Goal: Information Seeking & Learning: Learn about a topic

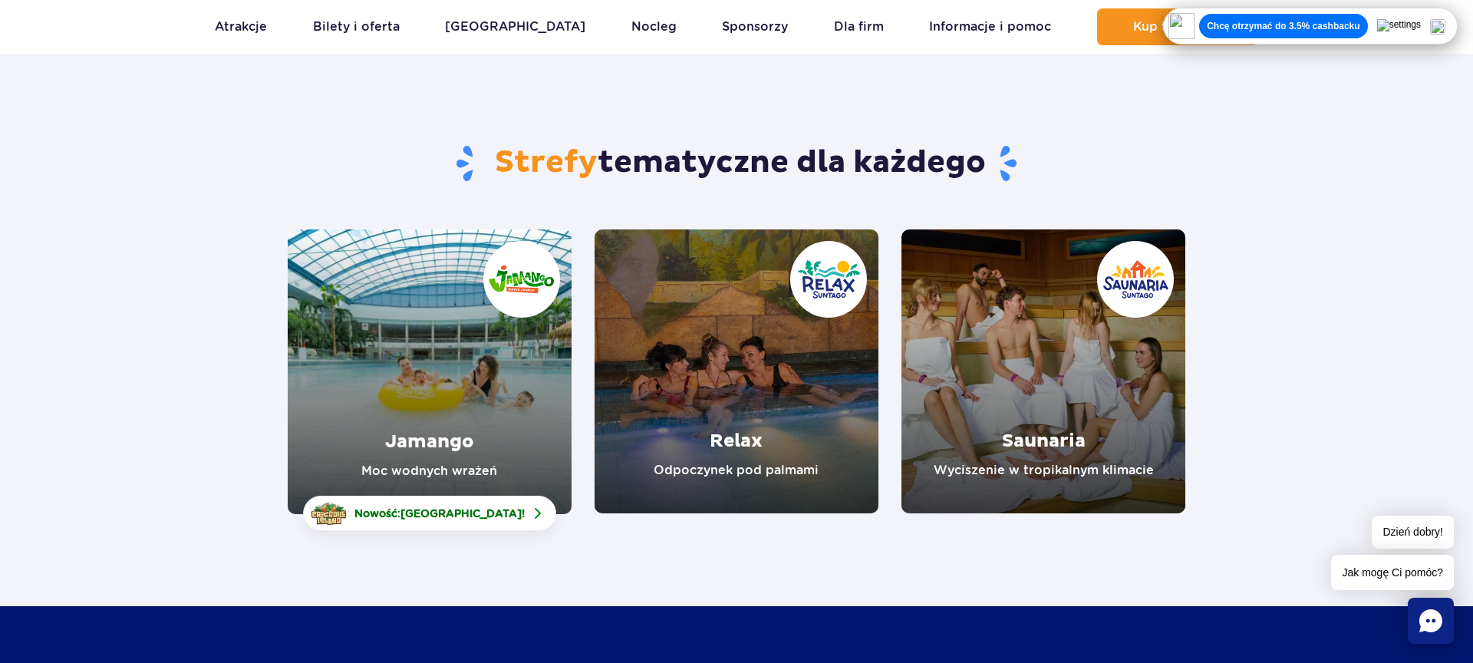
scroll to position [114, 0]
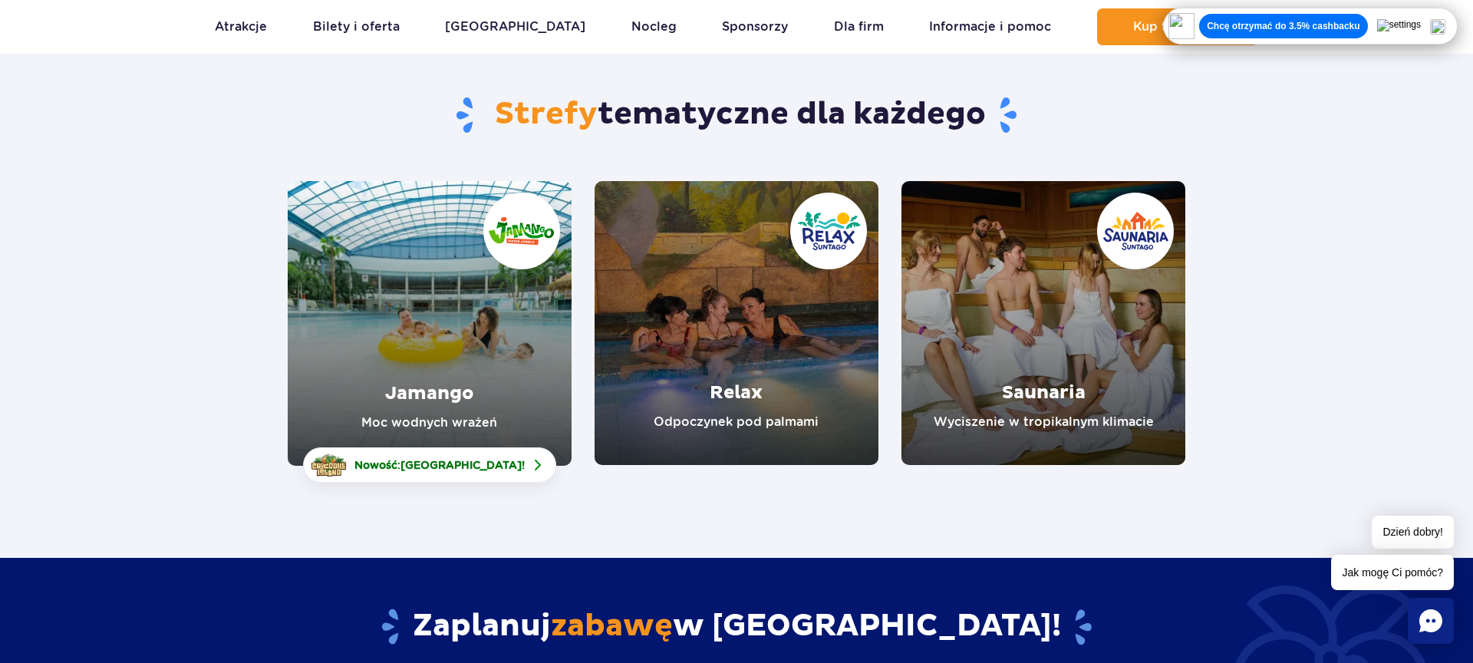
click at [490, 315] on link "Jamango" at bounding box center [430, 323] width 284 height 285
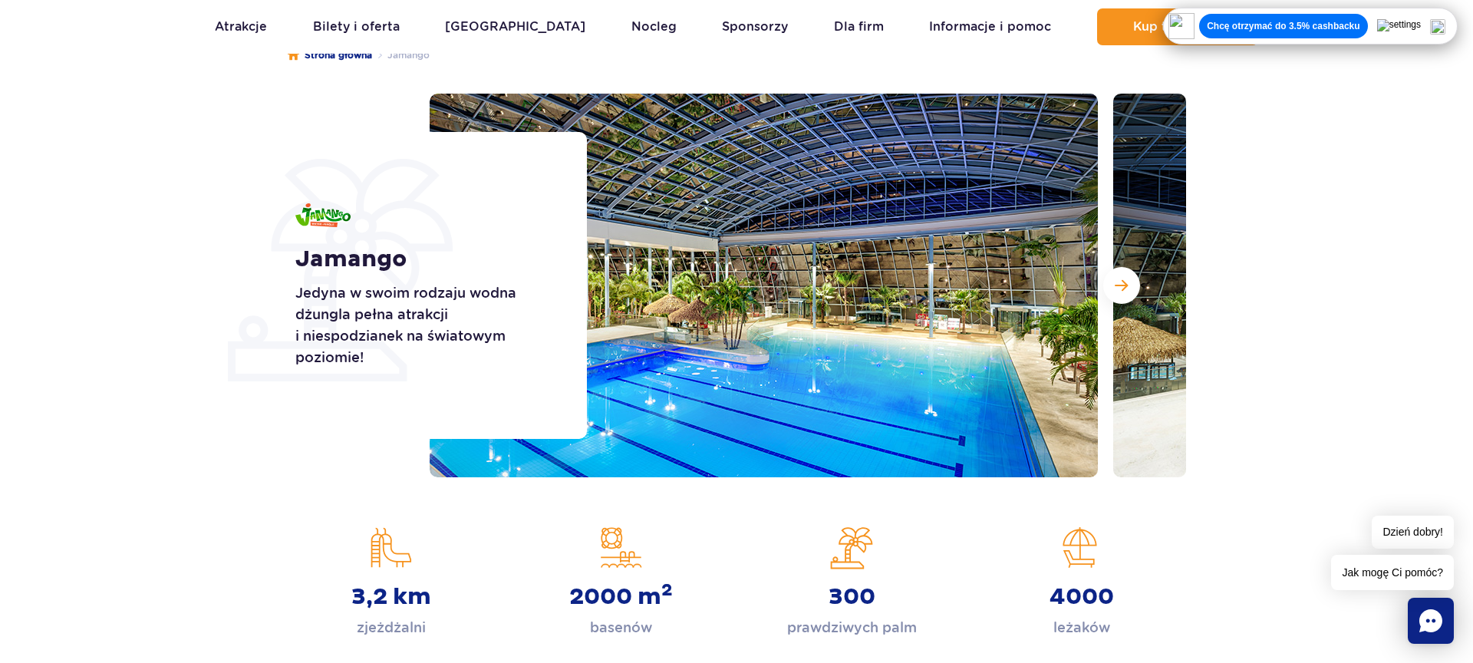
scroll to position [153, 0]
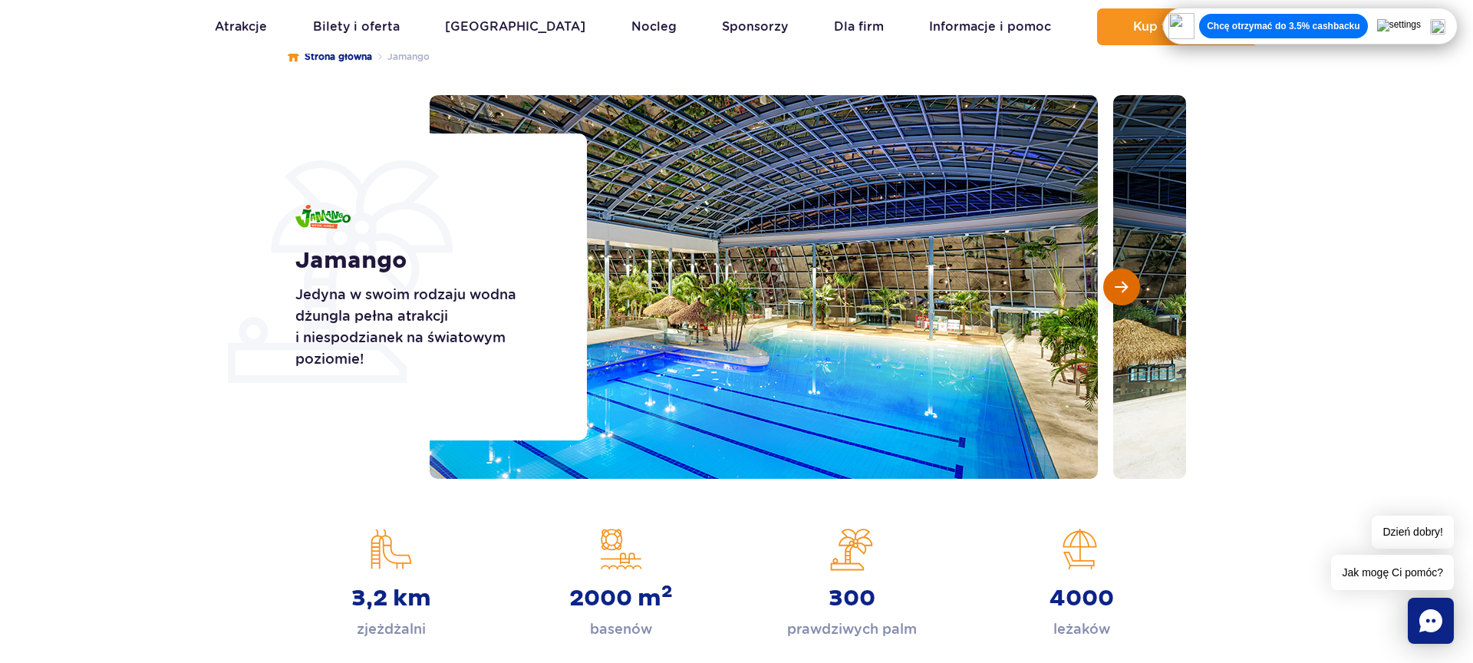
click at [1122, 289] on span "Następny slajd" at bounding box center [1121, 287] width 13 height 14
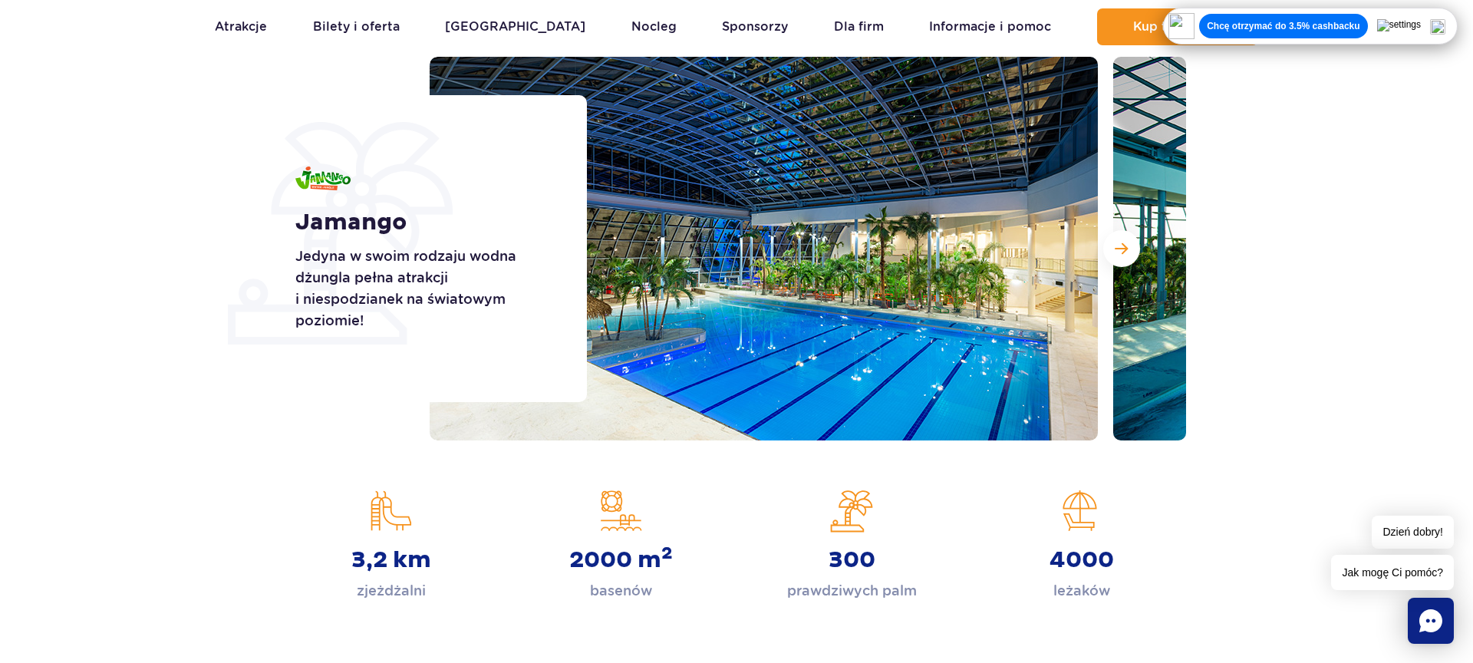
scroll to position [199, 0]
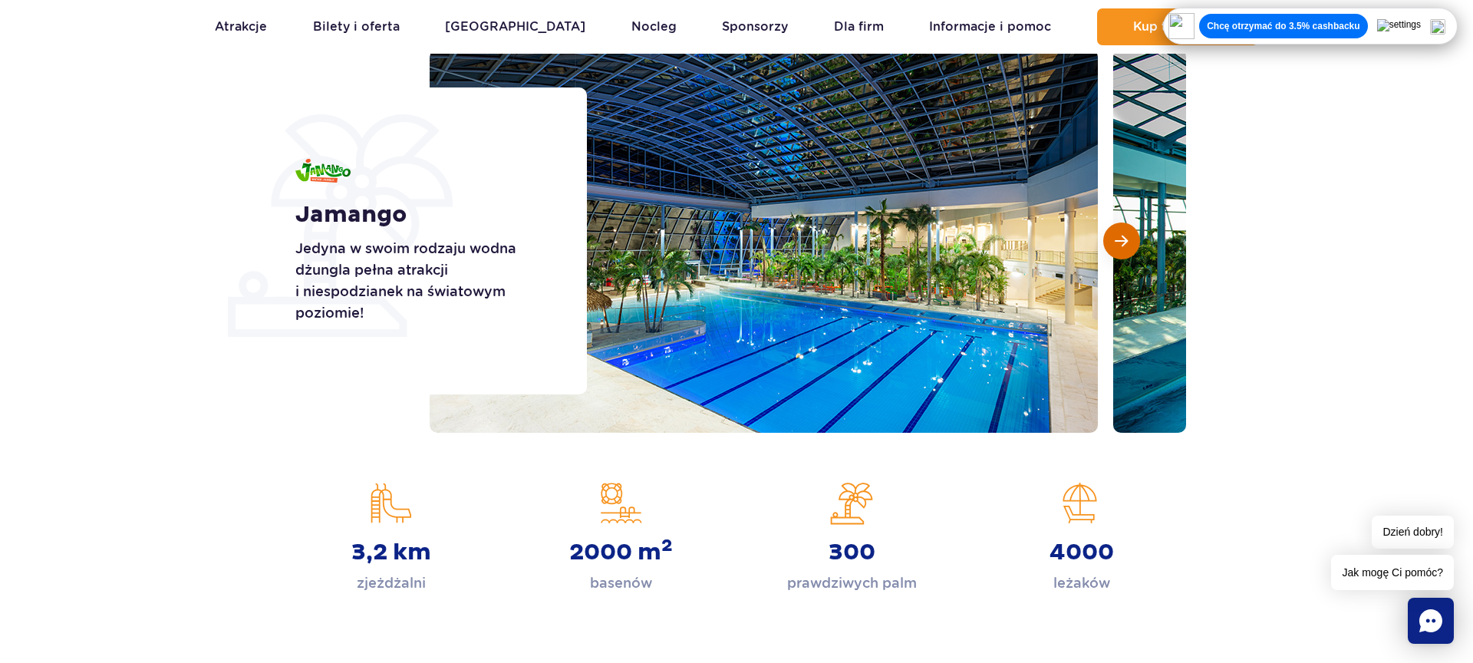
click at [1119, 229] on button "Następny slajd" at bounding box center [1121, 240] width 37 height 37
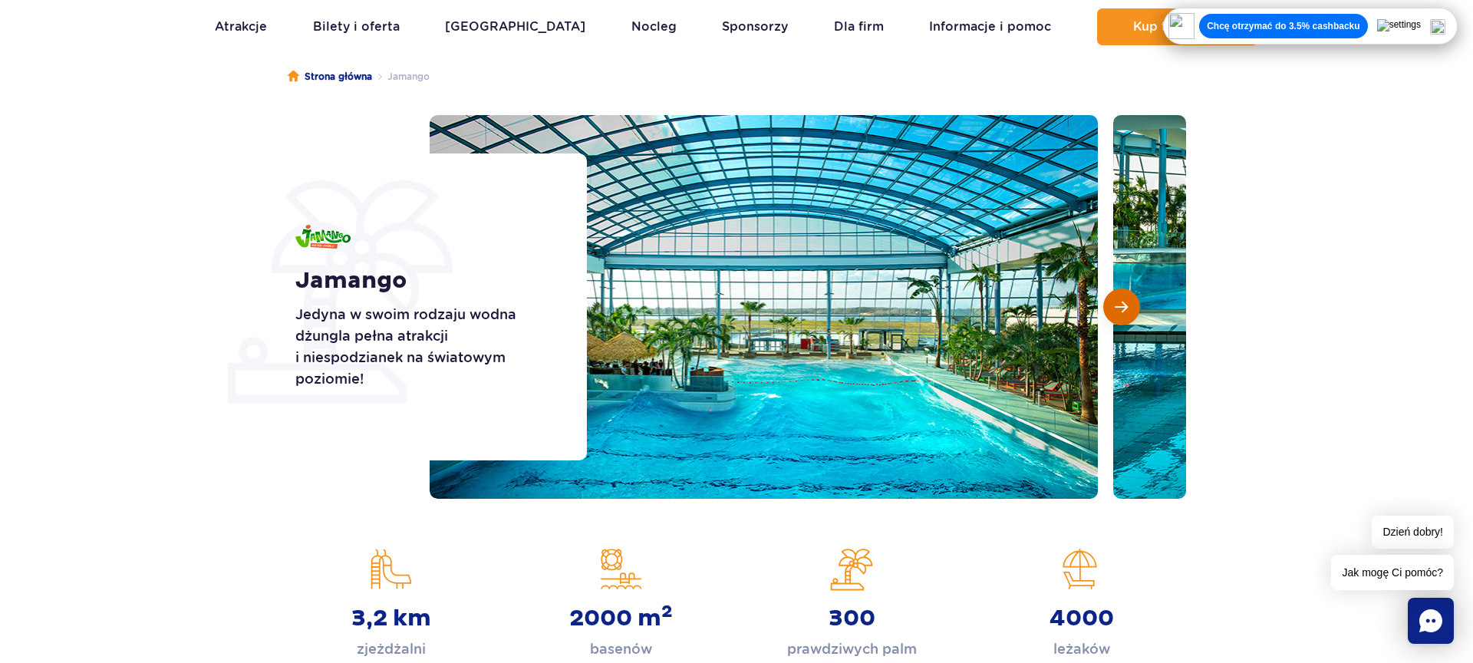
scroll to position [133, 0]
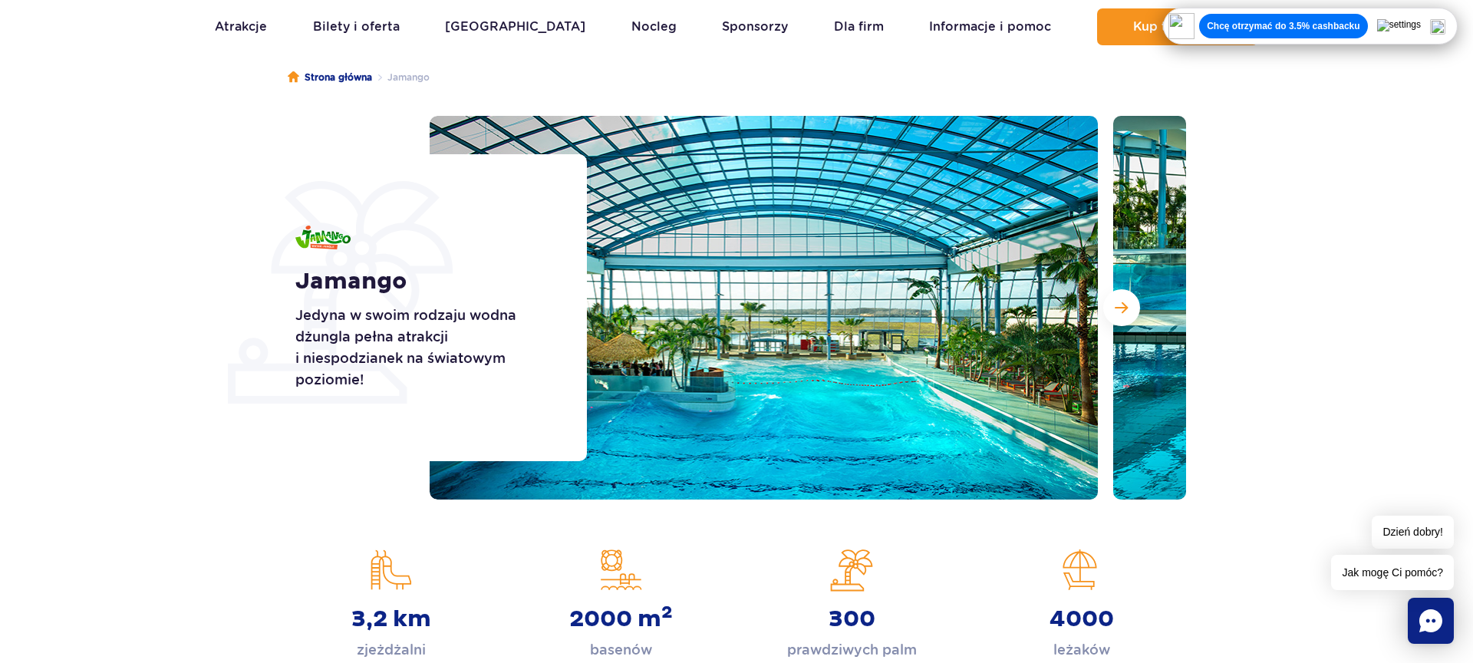
click at [933, 307] on img at bounding box center [764, 308] width 668 height 384
click at [1126, 308] on span "Następny slajd" at bounding box center [1121, 308] width 13 height 14
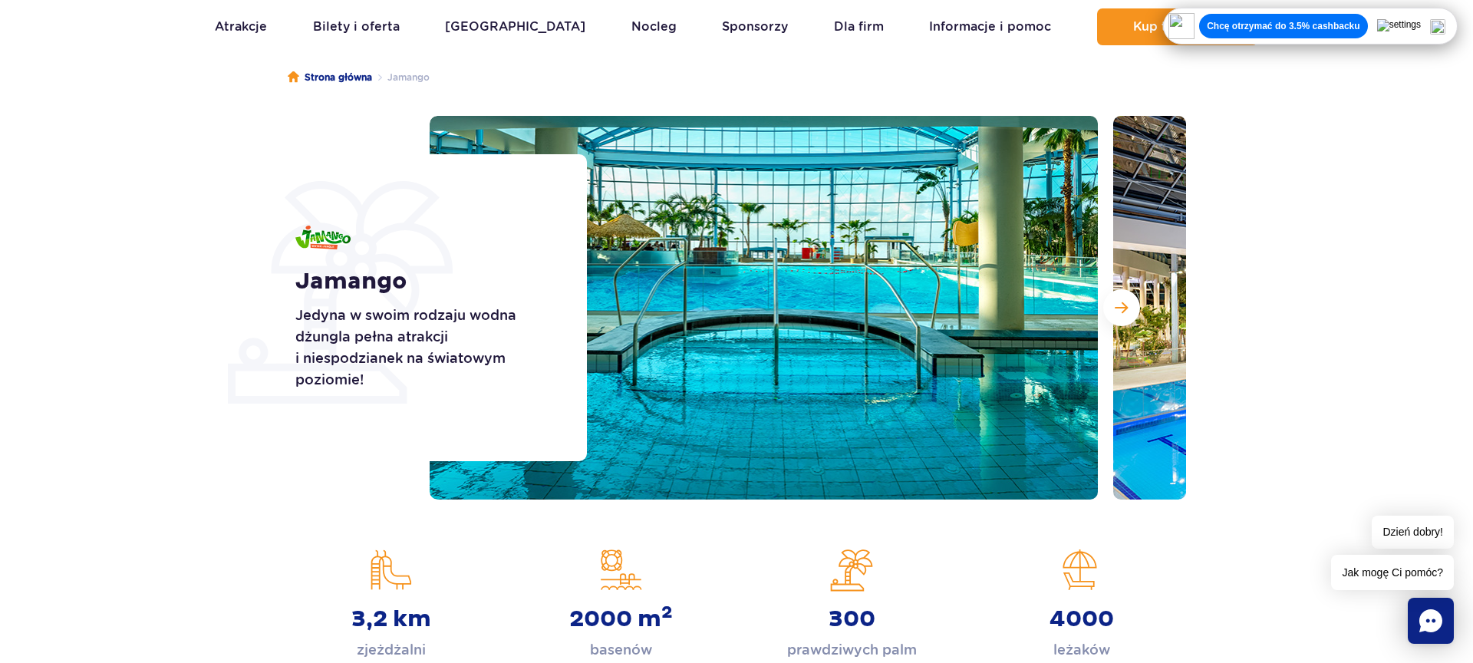
scroll to position [133, 0]
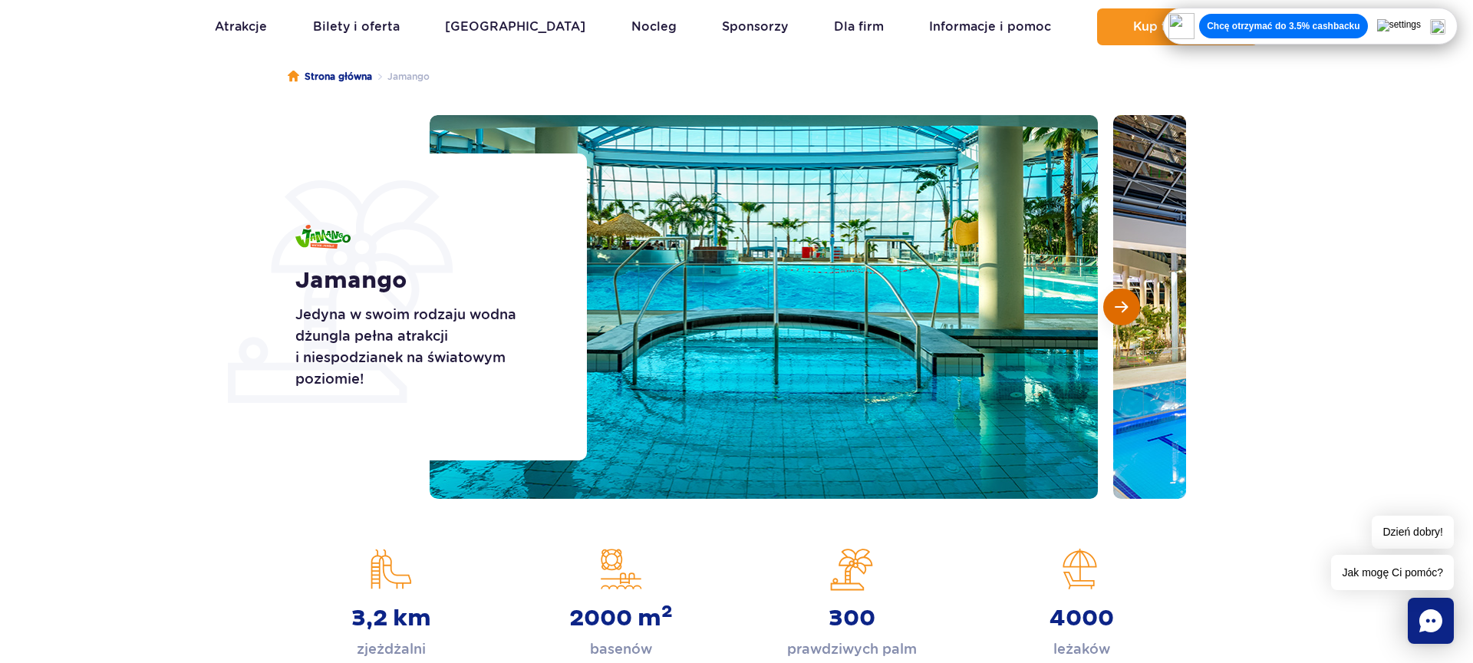
click at [1130, 298] on button "Następny slajd" at bounding box center [1121, 306] width 37 height 37
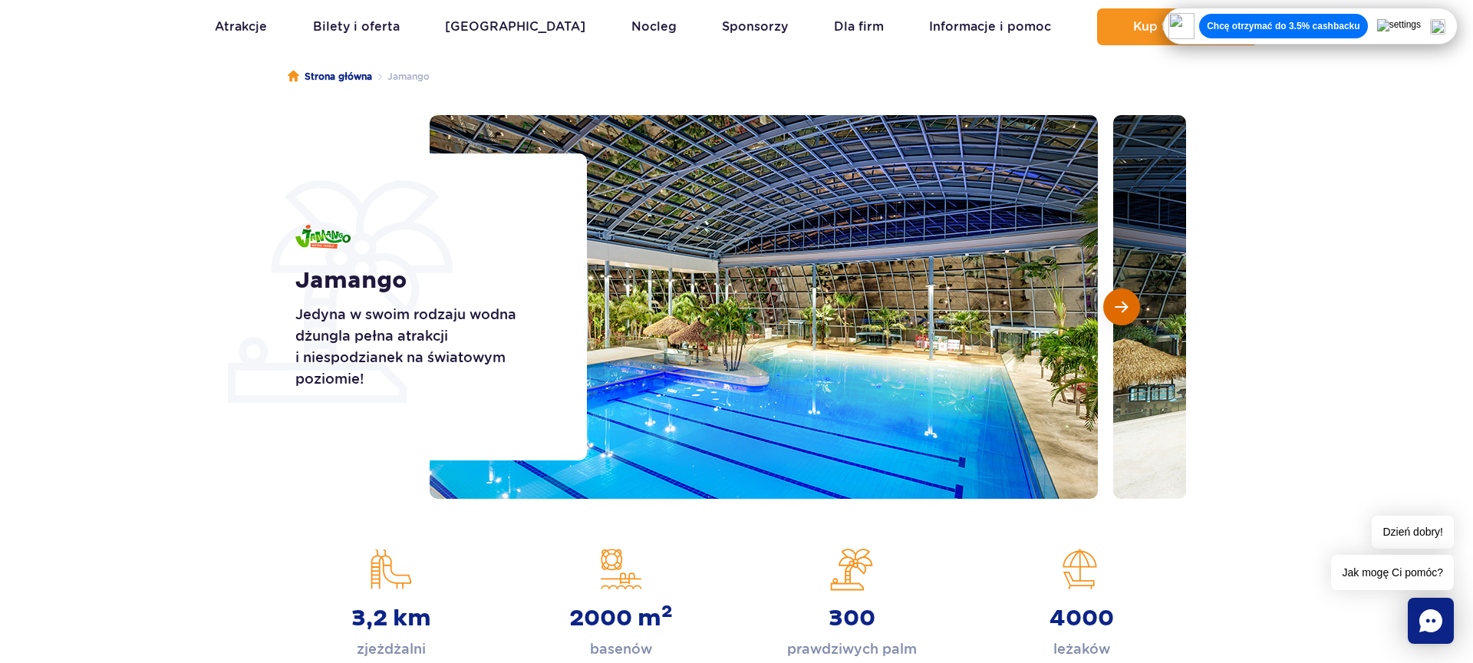
click at [1129, 301] on button "Następny slajd" at bounding box center [1121, 306] width 37 height 37
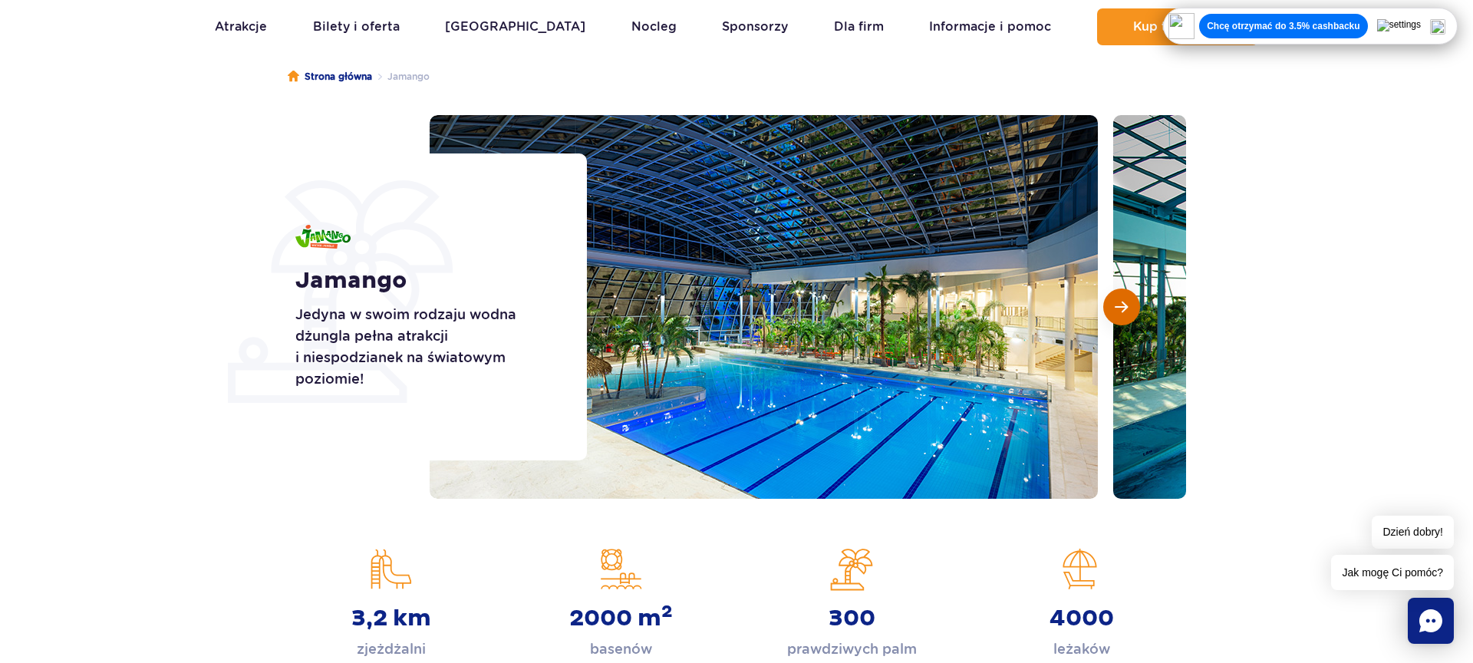
click at [1130, 313] on button "Następny slajd" at bounding box center [1121, 306] width 37 height 37
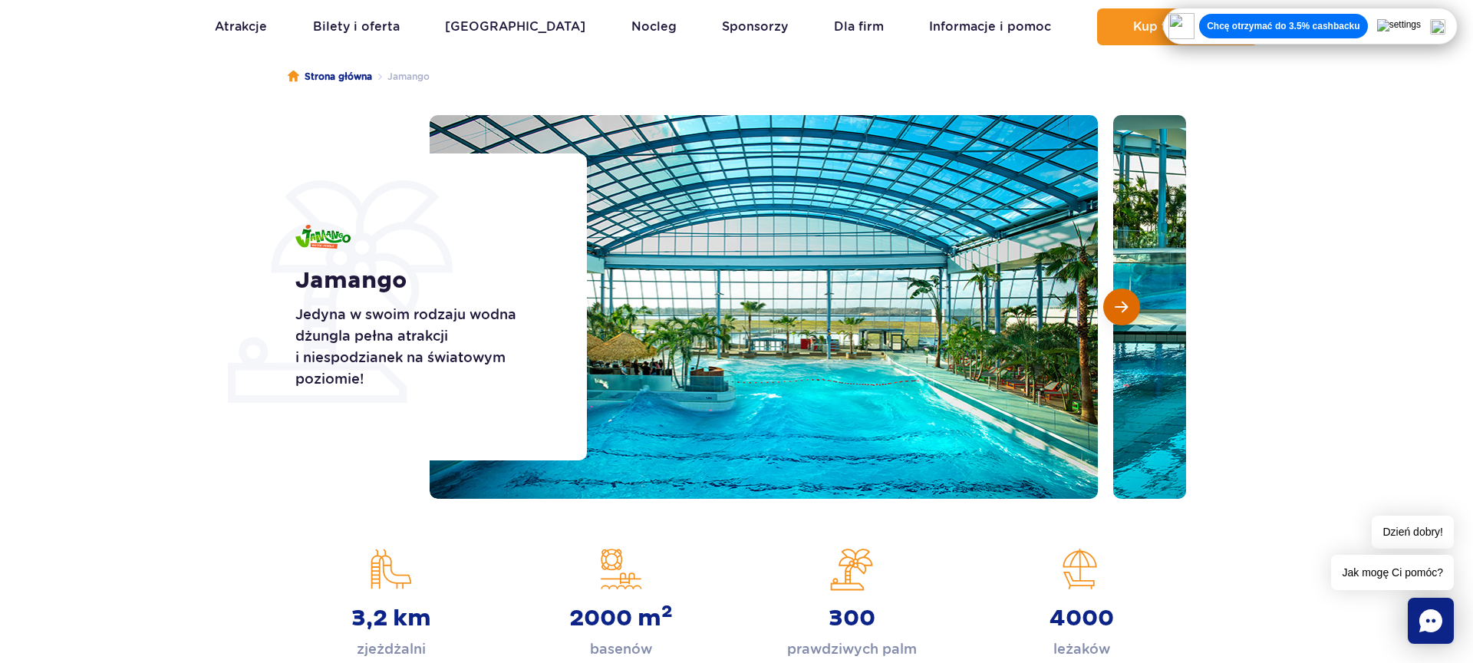
click at [1130, 304] on button "Następny slajd" at bounding box center [1121, 306] width 37 height 37
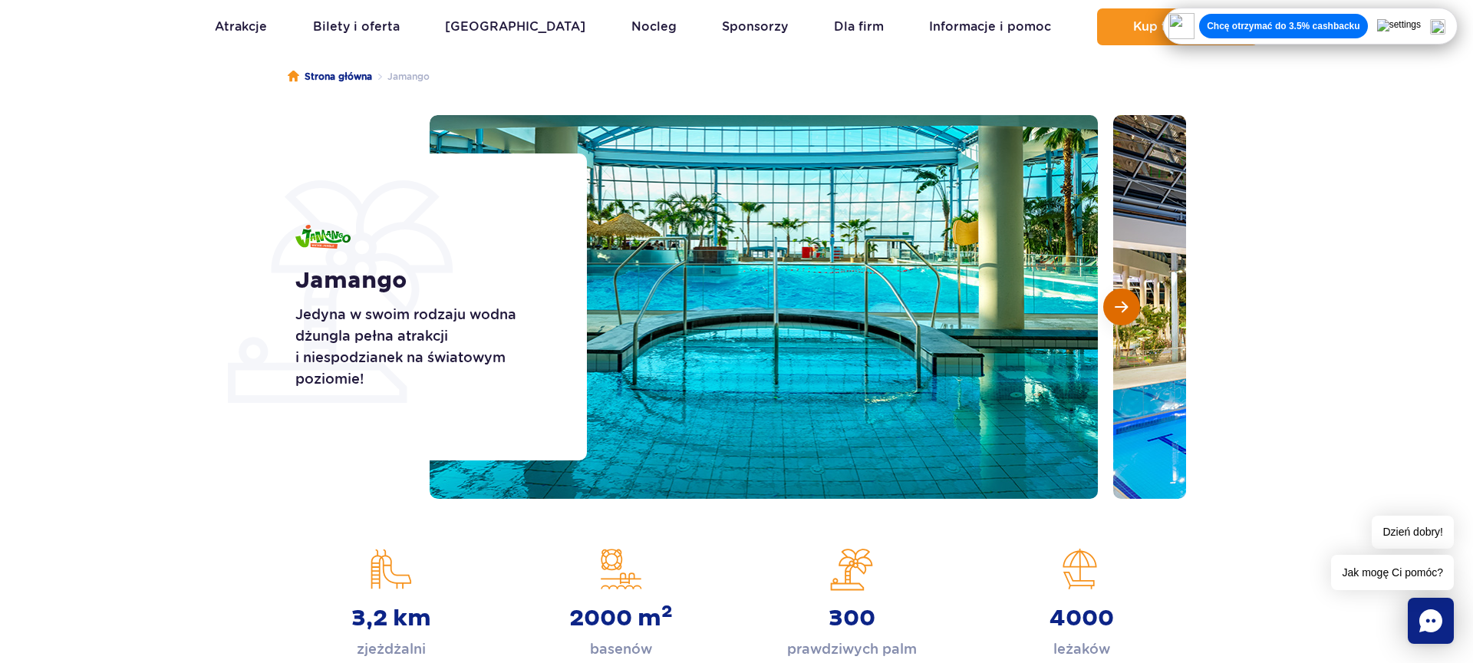
click at [1129, 303] on button "Następny slajd" at bounding box center [1121, 306] width 37 height 37
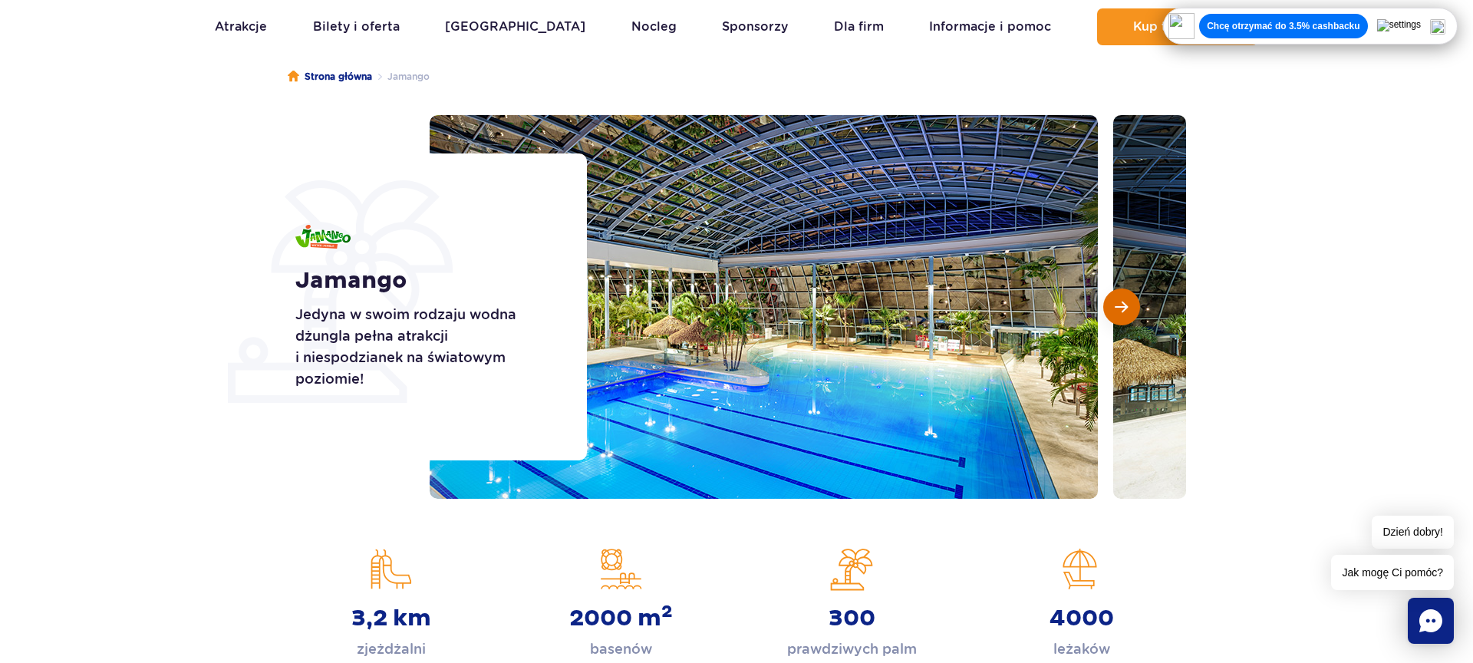
click at [1129, 303] on button "Następny slajd" at bounding box center [1121, 306] width 37 height 37
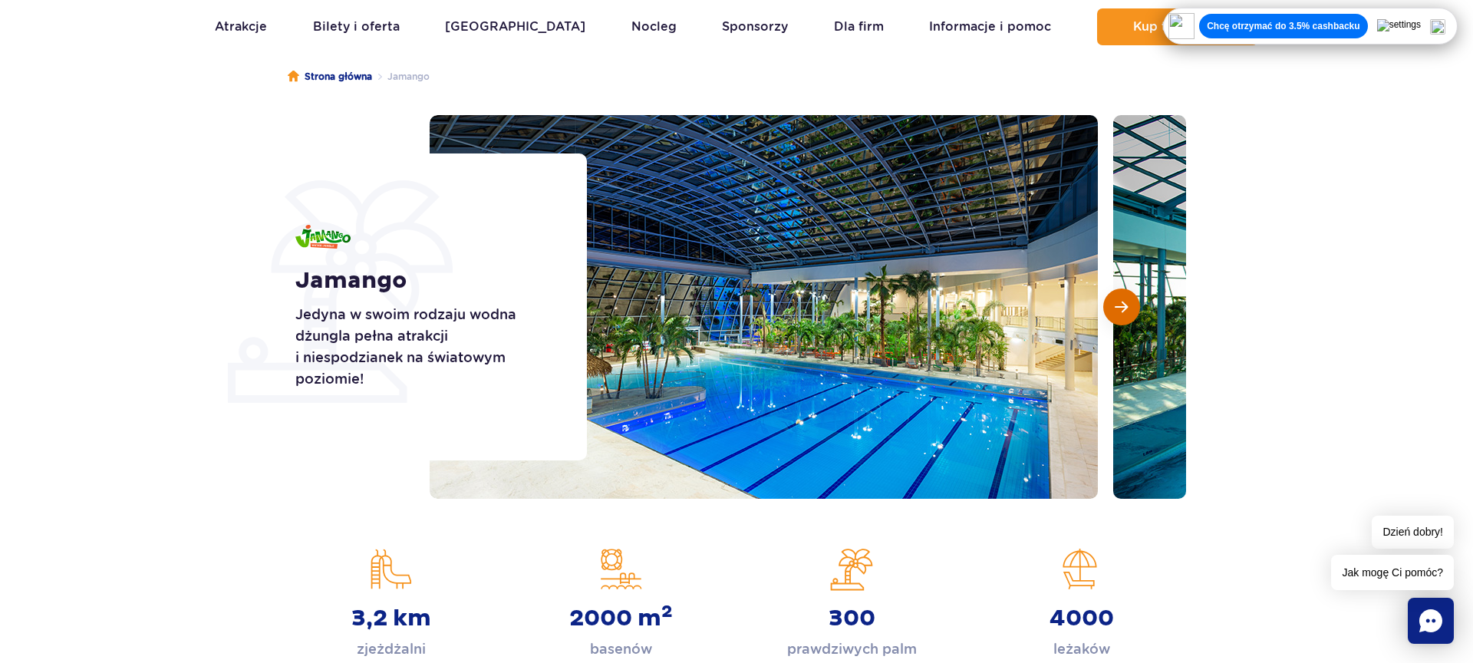
click at [1129, 303] on button "Następny slajd" at bounding box center [1121, 306] width 37 height 37
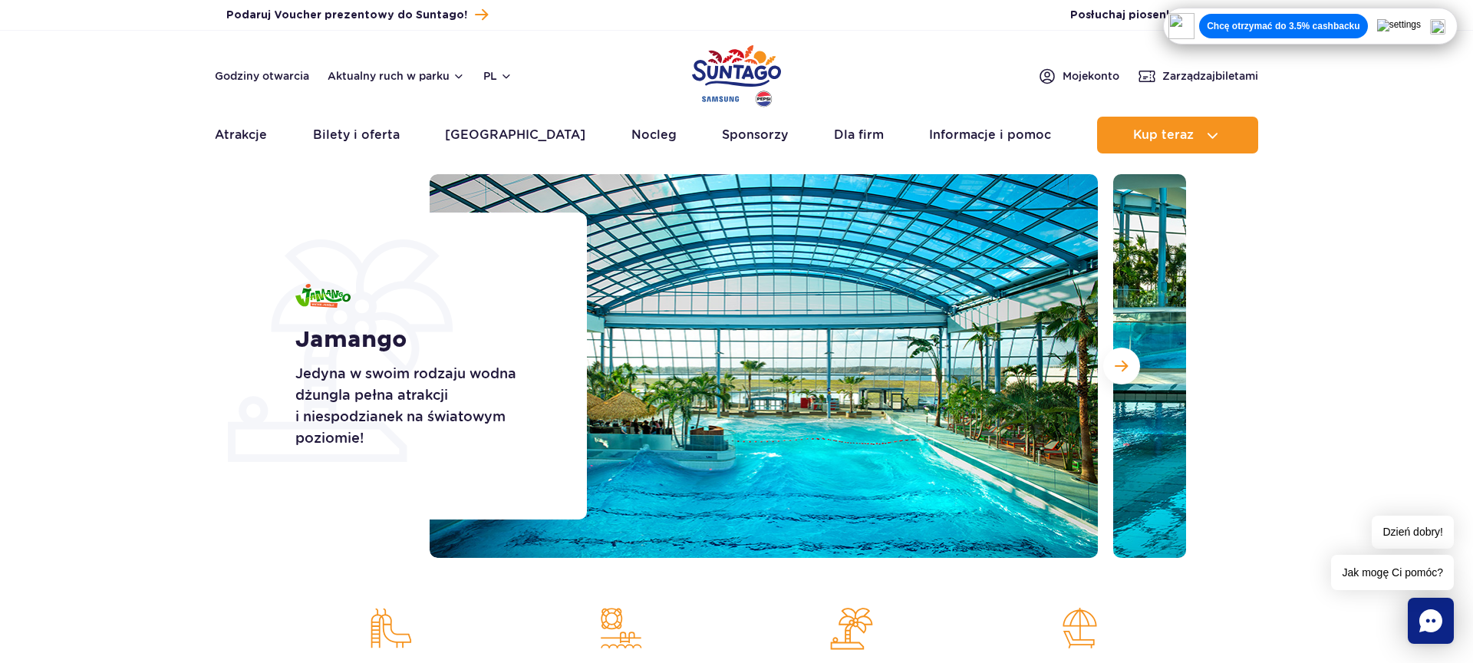
scroll to position [103, 0]
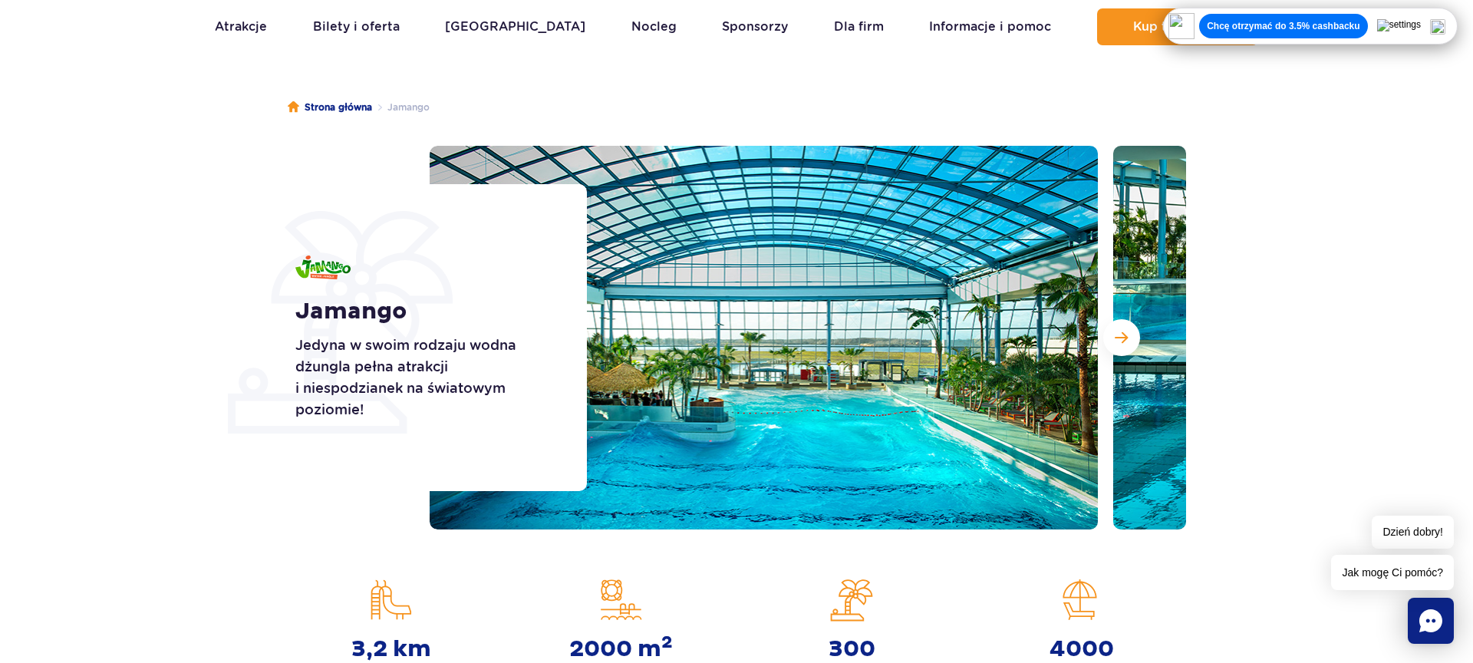
click at [1109, 366] on div at bounding box center [808, 338] width 756 height 384
click at [1115, 331] on span "Następny slajd" at bounding box center [1121, 338] width 13 height 14
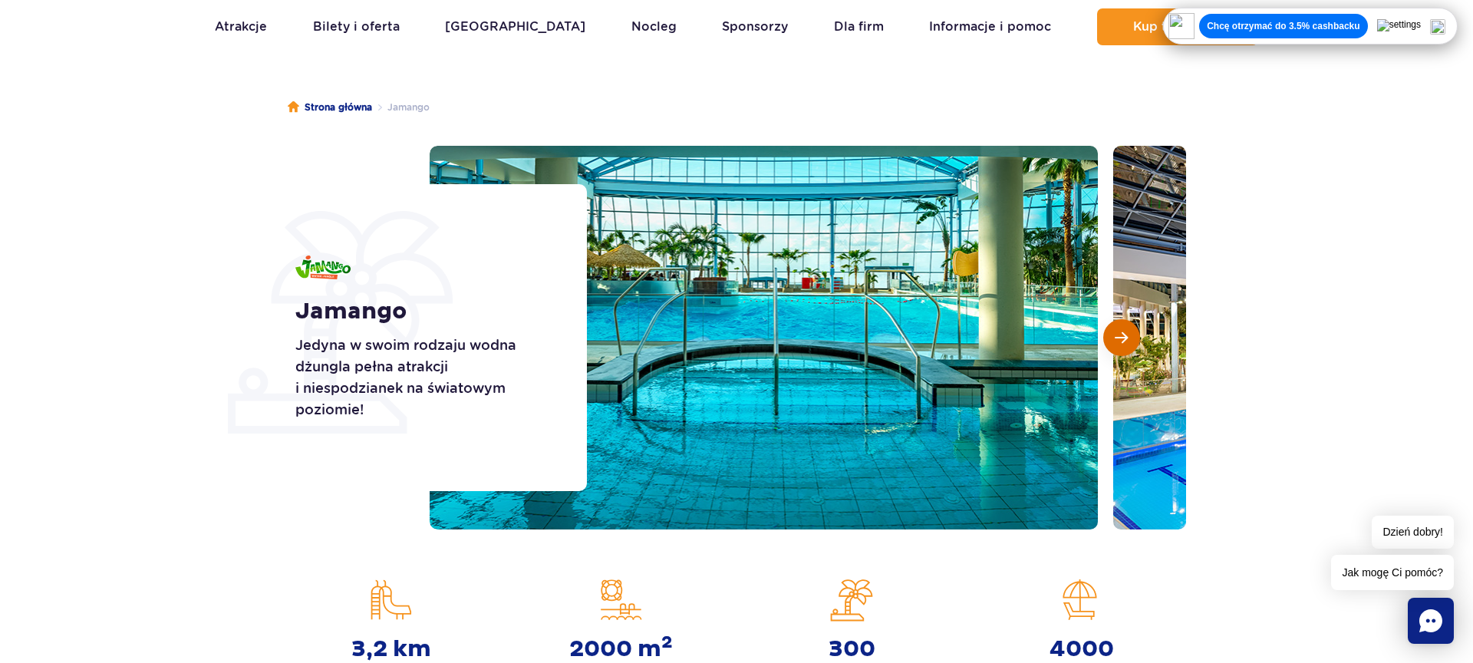
click at [1131, 330] on button "Następny slajd" at bounding box center [1121, 337] width 37 height 37
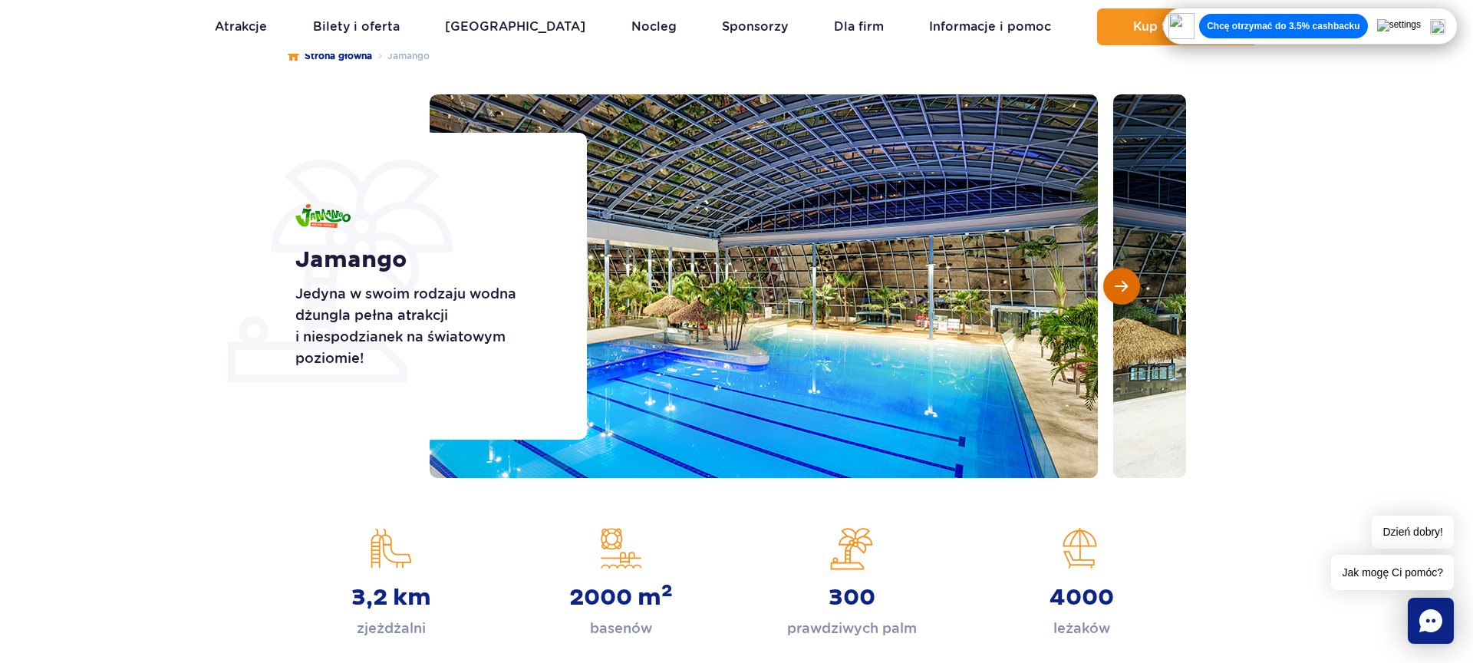
scroll to position [150, 0]
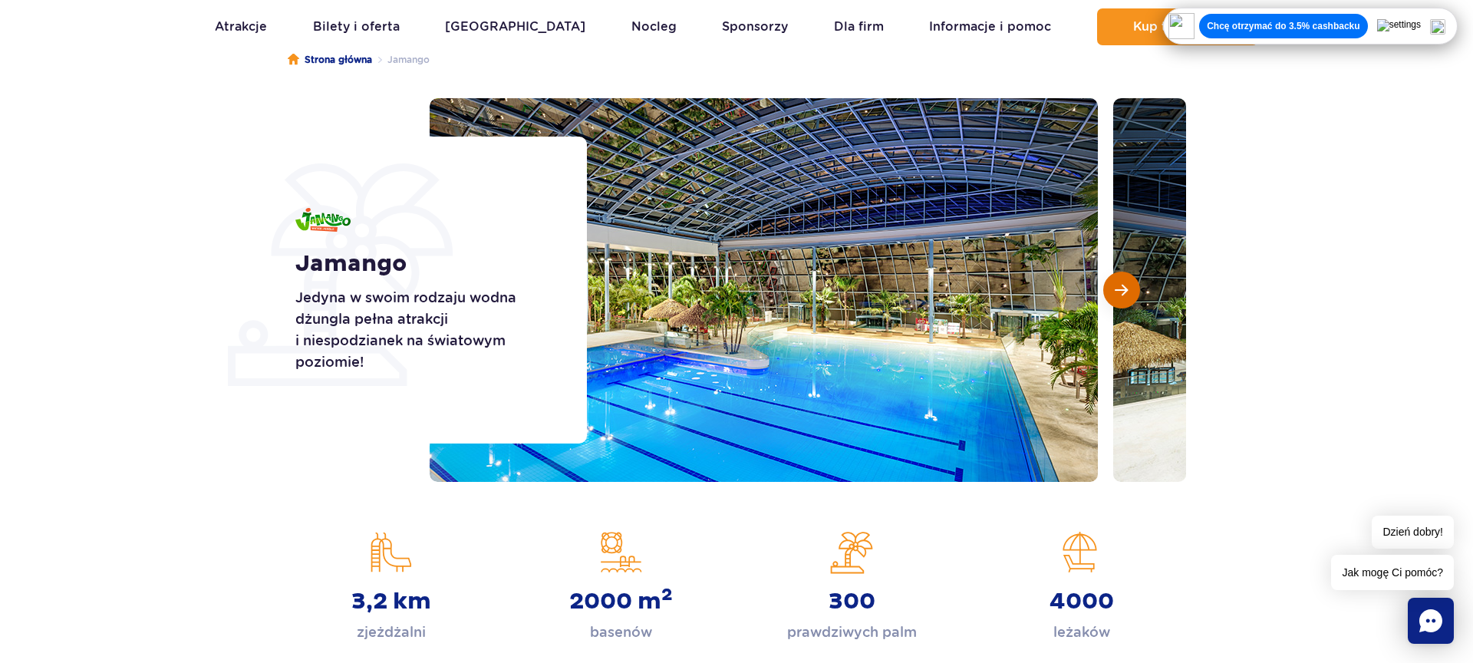
click at [1116, 298] on button "Następny slajd" at bounding box center [1121, 290] width 37 height 37
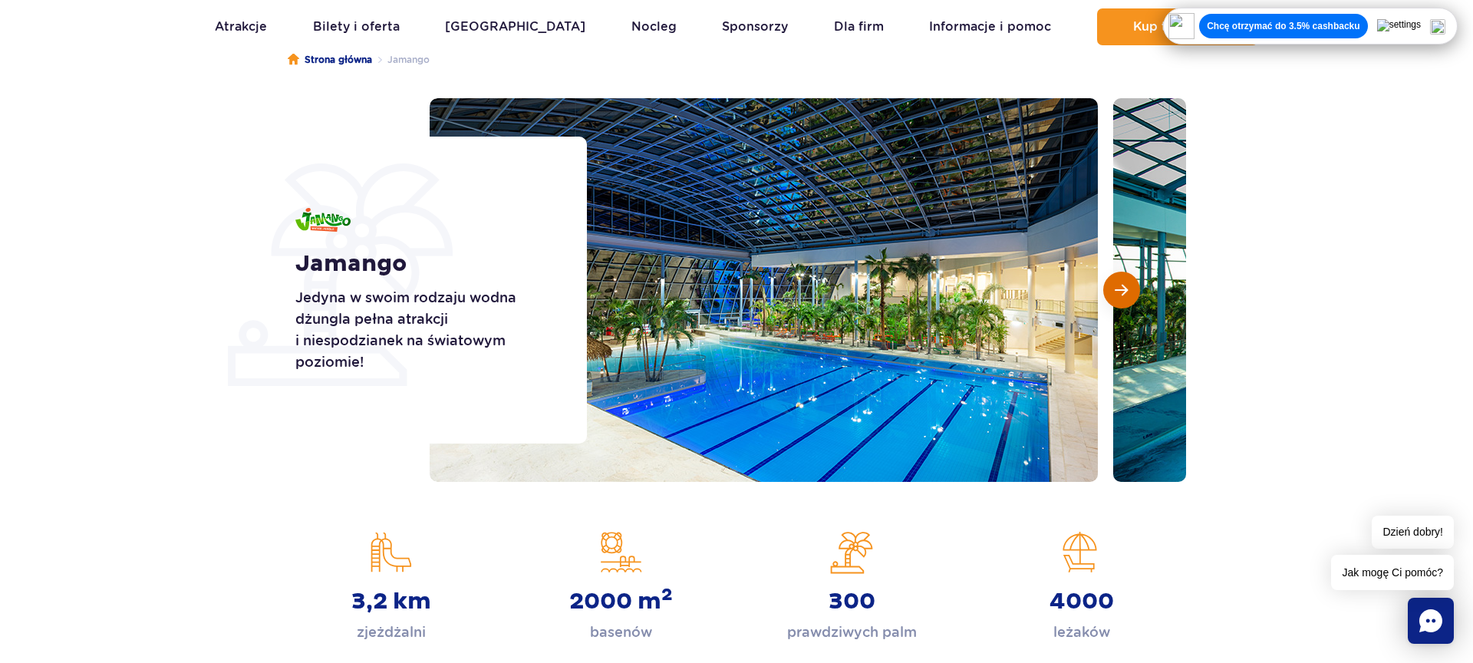
click at [1116, 298] on button "Następny slajd" at bounding box center [1121, 290] width 37 height 37
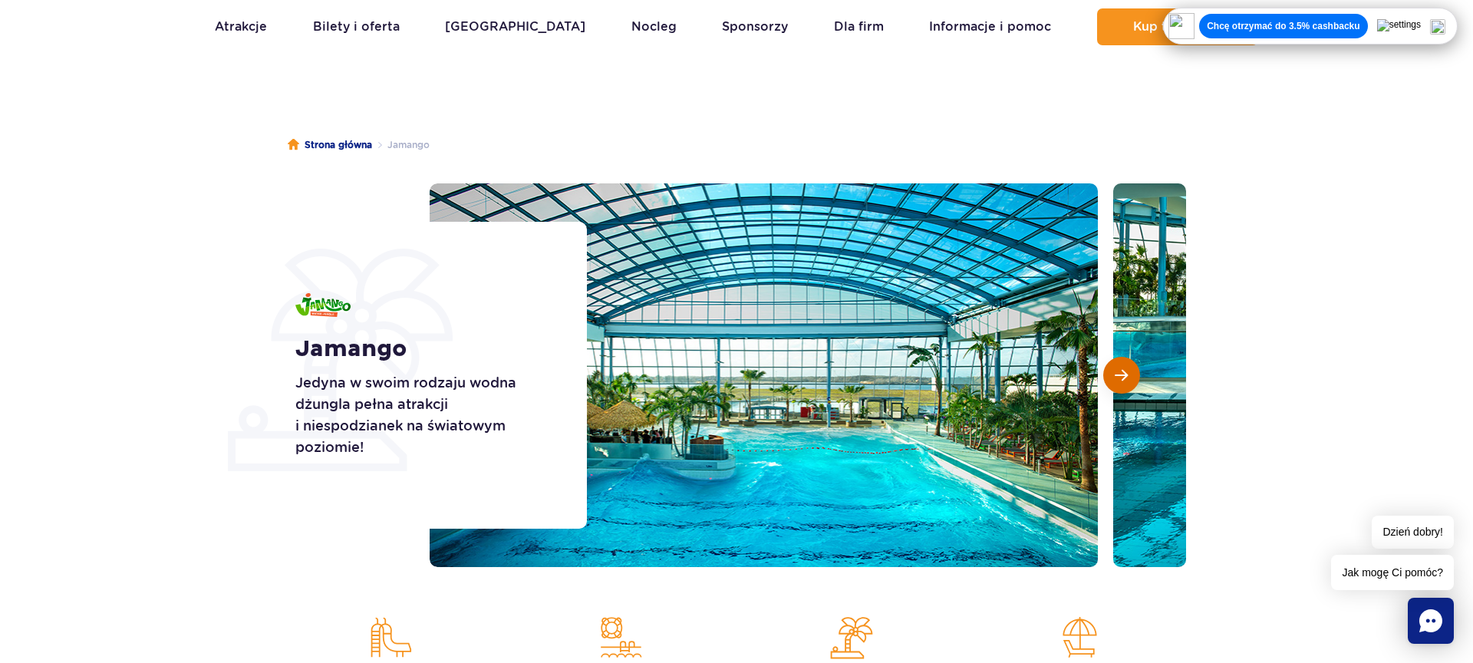
scroll to position [66, 0]
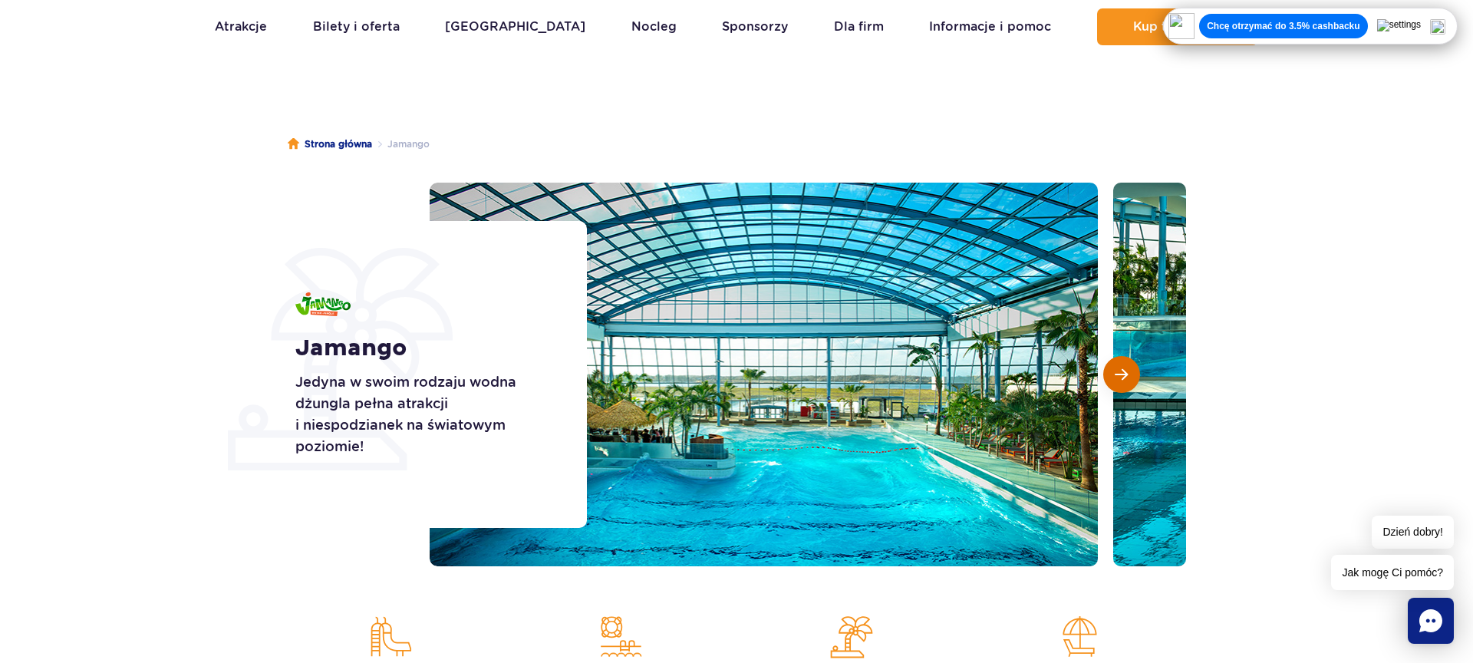
click at [1129, 363] on button "Następny slajd" at bounding box center [1121, 374] width 37 height 37
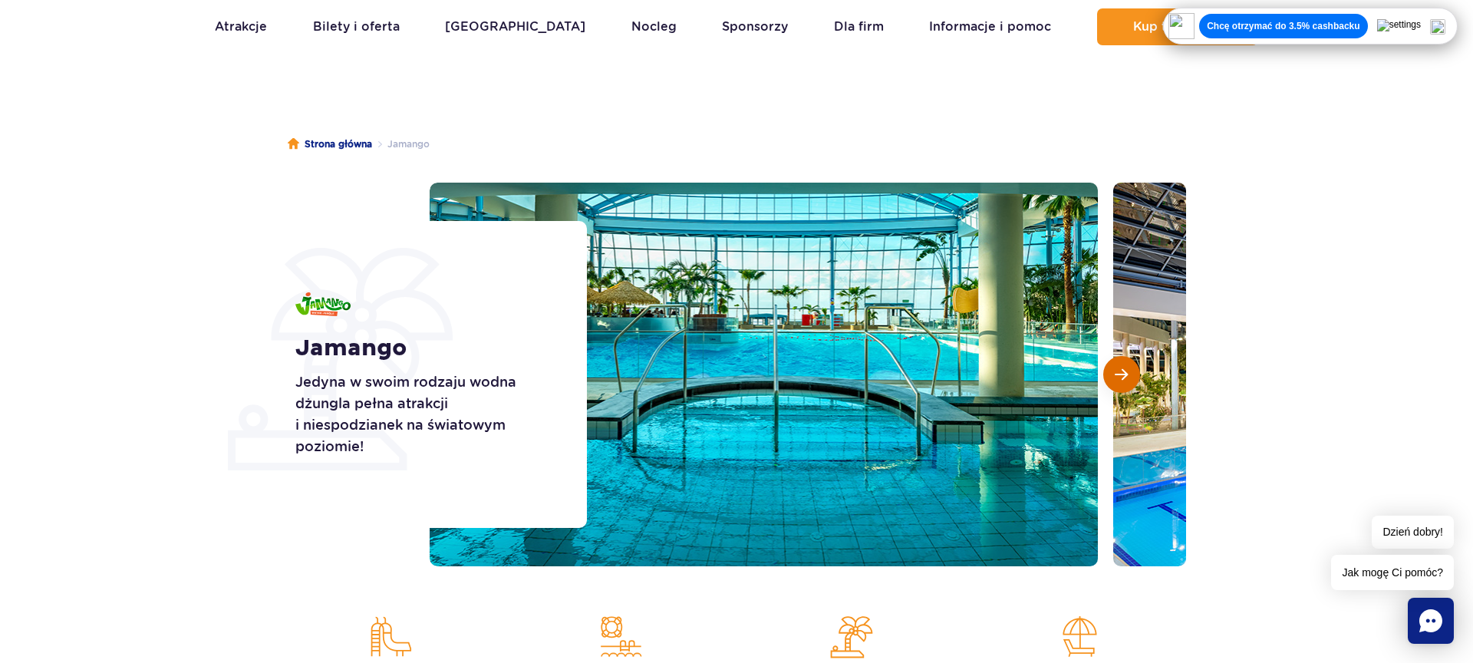
click at [1129, 363] on button "Następny slajd" at bounding box center [1121, 374] width 37 height 37
